Goal: Check status: Check status

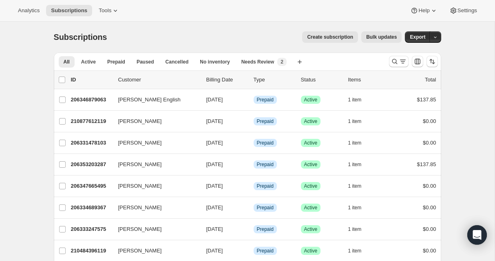
click at [396, 55] on div at bounding box center [413, 61] width 55 height 16
click at [396, 58] on button "Search and filter results" at bounding box center [399, 61] width 20 height 11
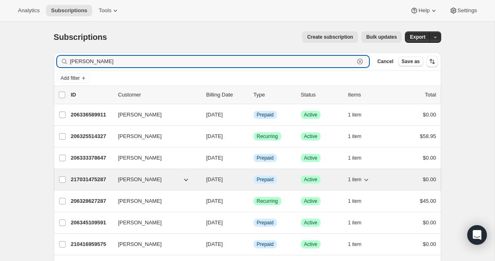
type input "[PERSON_NAME]"
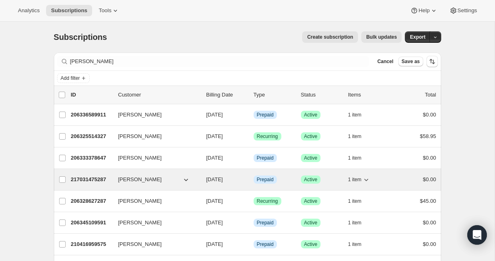
click at [95, 183] on p "217031475287" at bounding box center [91, 180] width 41 height 8
